Goal: Task Accomplishment & Management: Manage account settings

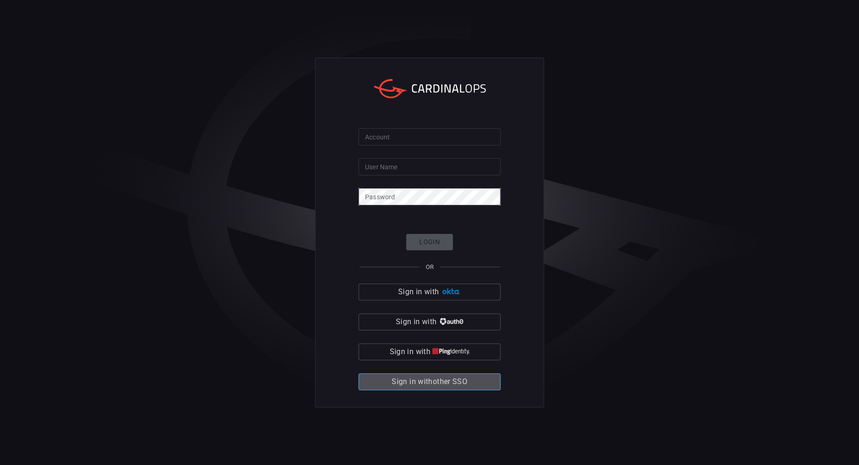
click at [451, 383] on span "Sign in with other SSO" at bounding box center [430, 381] width 76 height 13
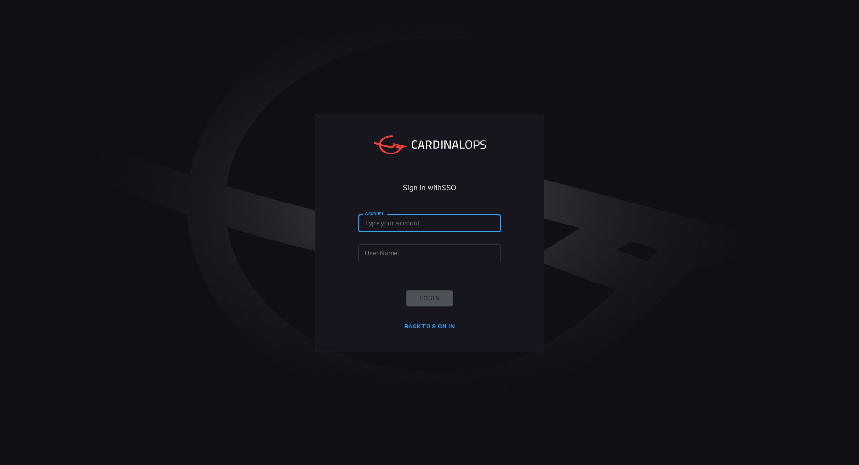
click at [423, 220] on input "Account" at bounding box center [430, 222] width 142 height 17
type input "wow"
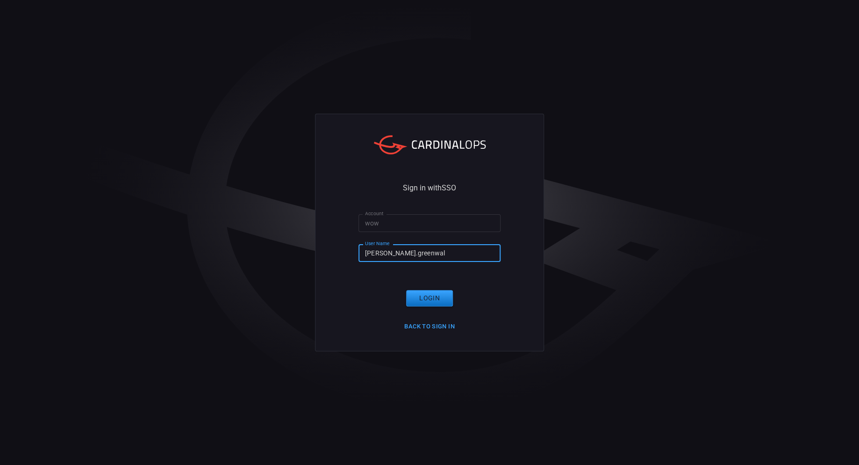
type input "[PERSON_NAME].[PERSON_NAME]"
click button "Login" at bounding box center [429, 298] width 47 height 16
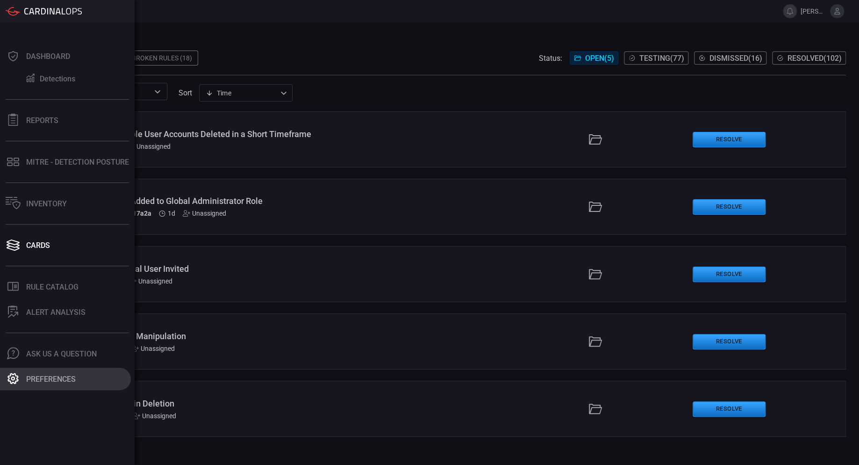
click at [84, 378] on button "Preferences" at bounding box center [65, 379] width 131 height 22
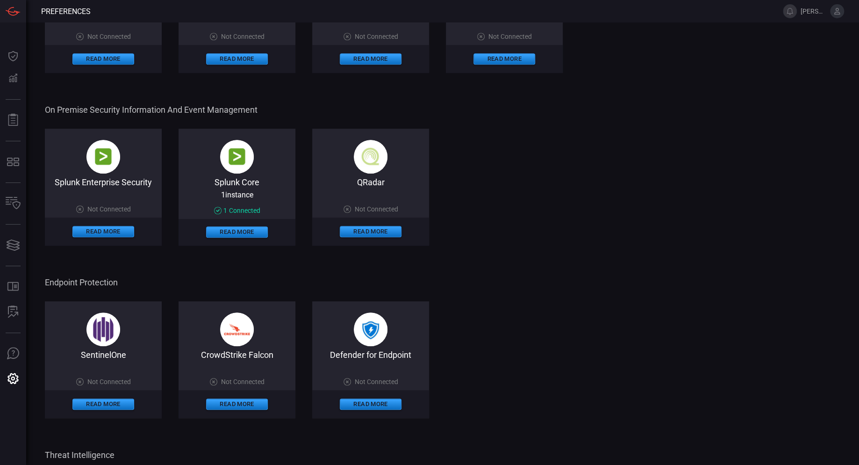
scroll to position [261, 0]
click at [239, 182] on div "Splunk Core" at bounding box center [237, 182] width 117 height 9
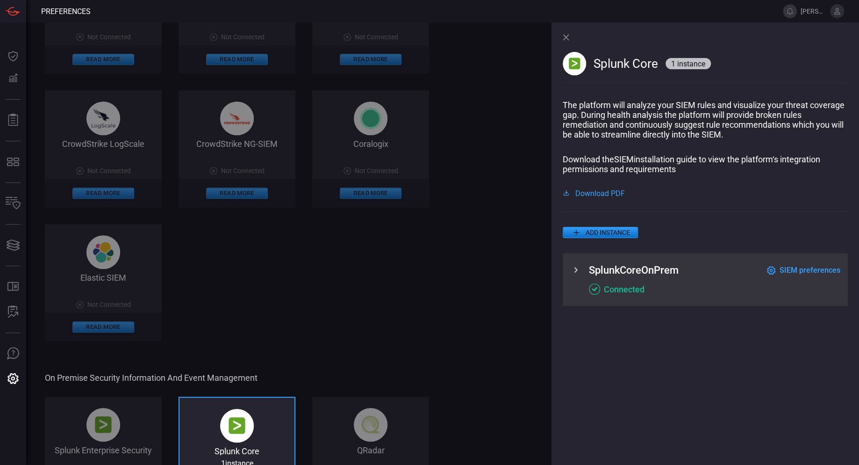
click at [782, 270] on span "SIEM preferences" at bounding box center [810, 270] width 61 height 9
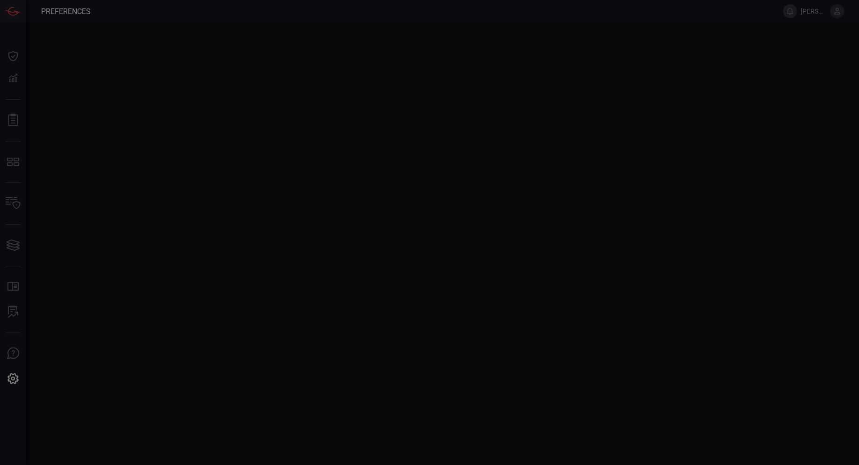
scroll to position [0, 0]
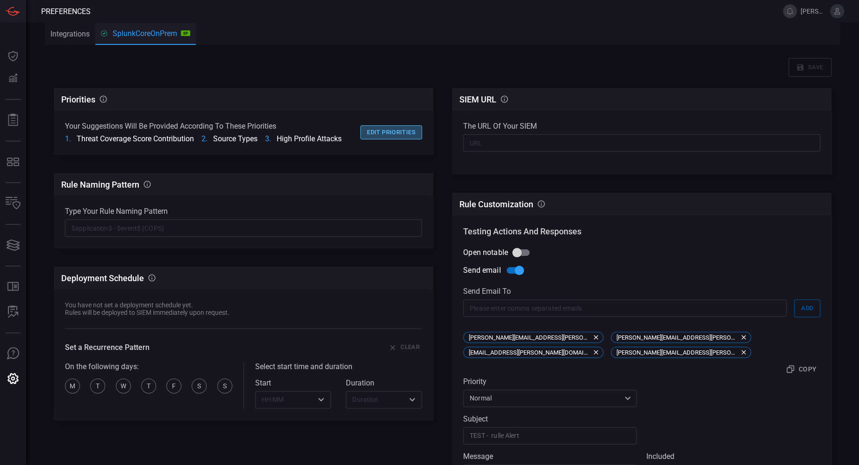
click at [396, 131] on button "Edit priorities" at bounding box center [392, 132] width 62 height 14
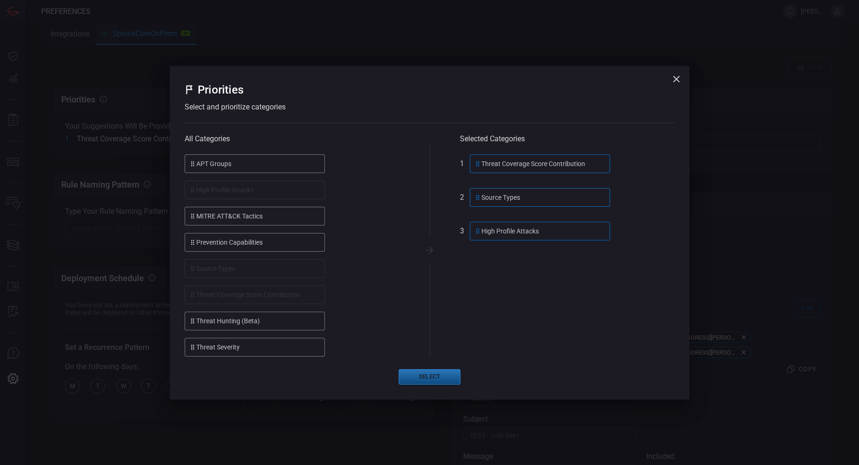
click at [430, 375] on button "Select" at bounding box center [430, 376] width 62 height 15
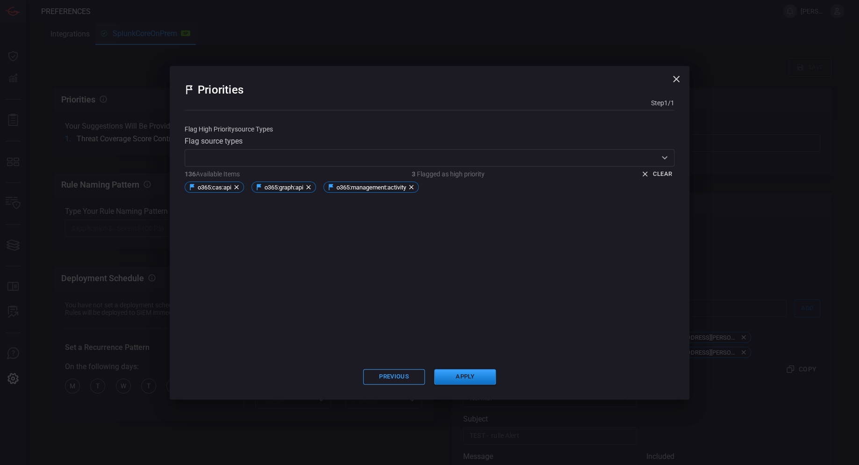
click at [232, 156] on input "text" at bounding box center [422, 158] width 469 height 12
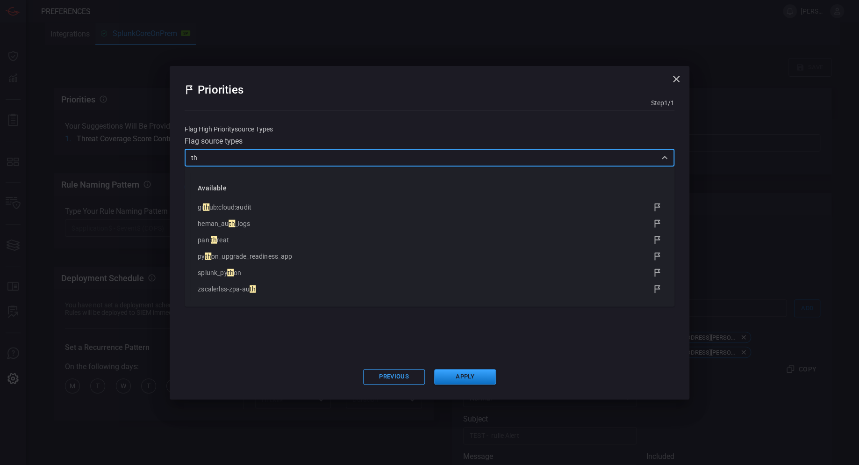
type input "t"
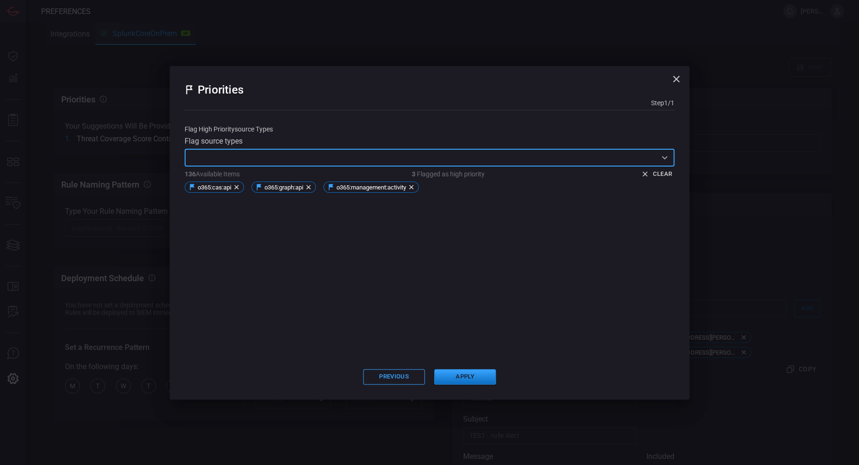
click at [315, 158] on input "text" at bounding box center [422, 158] width 469 height 12
type input "0"
